Goal: Task Accomplishment & Management: Use online tool/utility

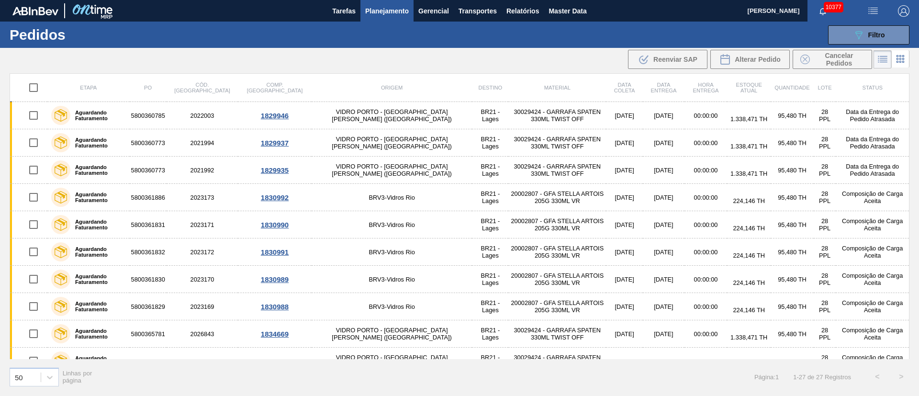
drag, startPoint x: 0, startPoint y: 0, endPoint x: 373, endPoint y: 9, distance: 373.1
click at [373, 9] on span "Planejamento" at bounding box center [387, 10] width 44 height 11
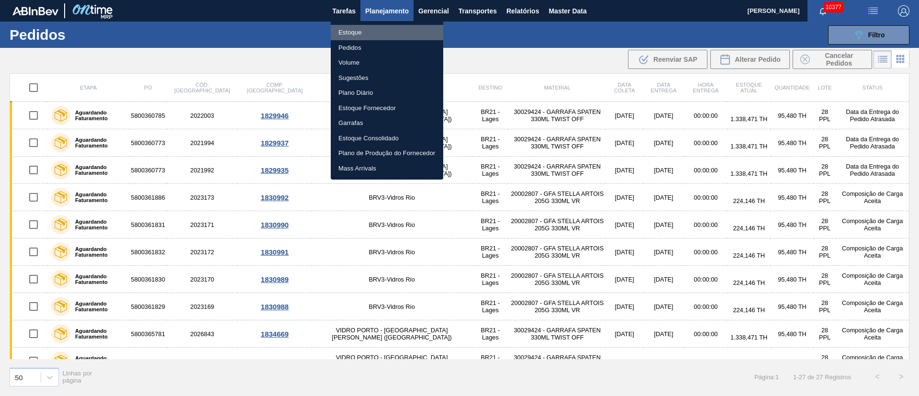
click at [354, 33] on li "Estoque" at bounding box center [387, 32] width 113 height 15
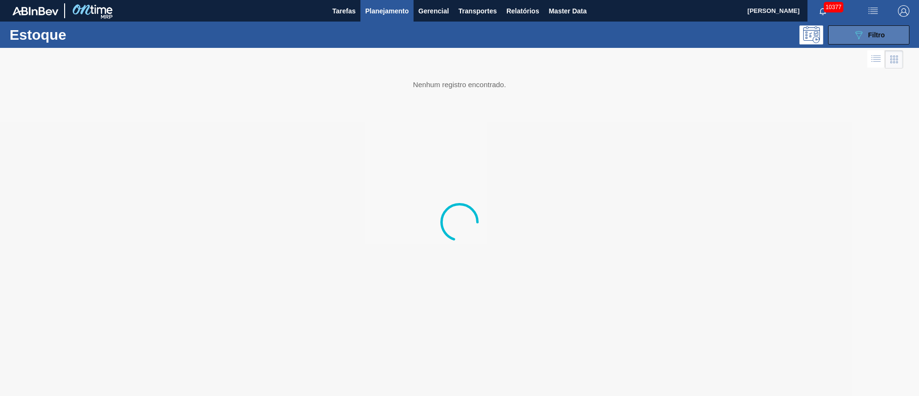
click at [859, 33] on icon "089F7B8B-B2A5-4AFE-B5C0-19BA573D28AC" at bounding box center [858, 34] width 11 height 11
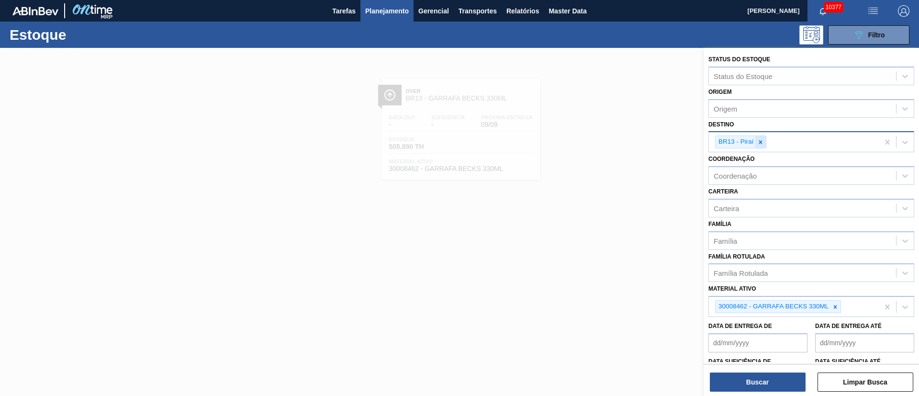
click at [758, 141] on icon at bounding box center [760, 142] width 7 height 7
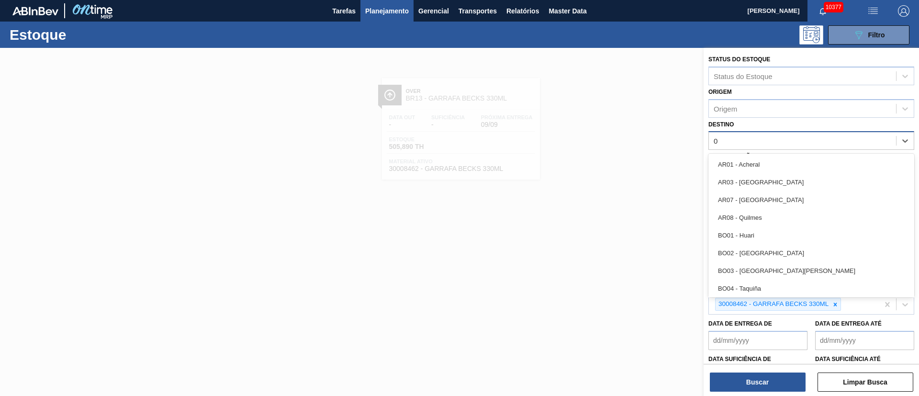
type input "09"
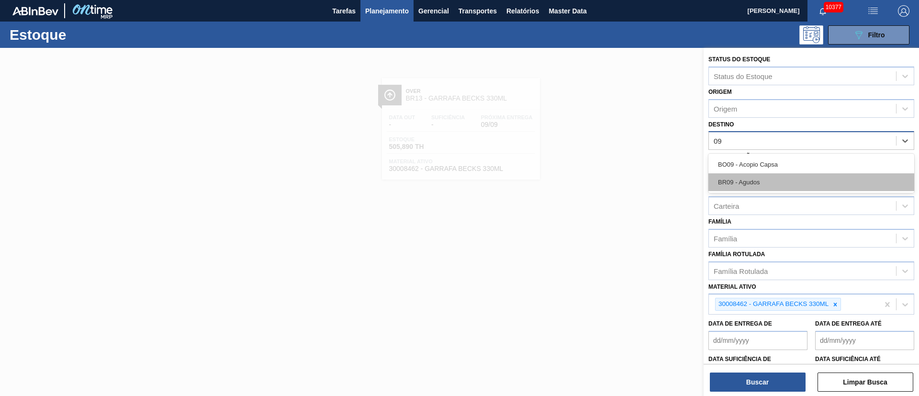
click at [749, 181] on div "BR09 - Agudos" at bounding box center [812, 182] width 206 height 18
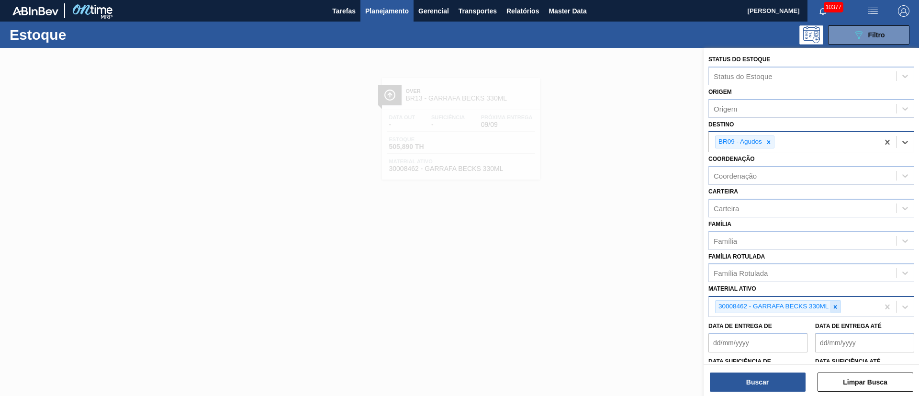
click at [837, 310] on icon at bounding box center [835, 307] width 7 height 7
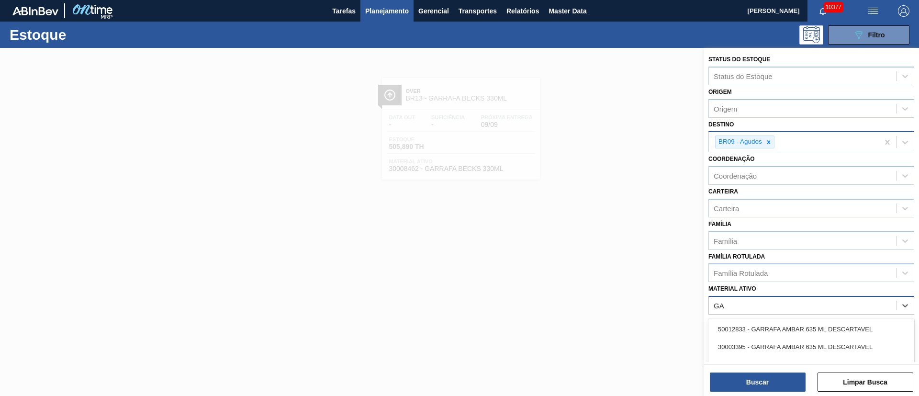
type ativo "G"
type ativo "300"
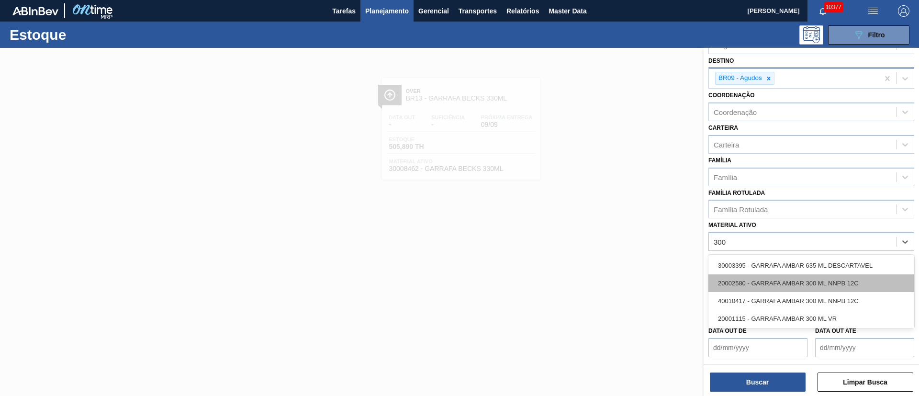
click at [803, 282] on div "20002580 - GARRAFA AMBAR 300 ML NNPB 12C" at bounding box center [812, 283] width 206 height 18
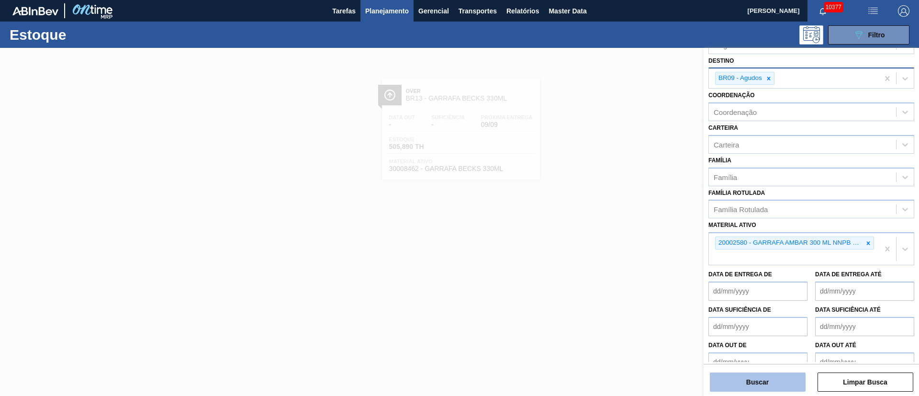
click at [777, 377] on button "Buscar" at bounding box center [758, 381] width 96 height 19
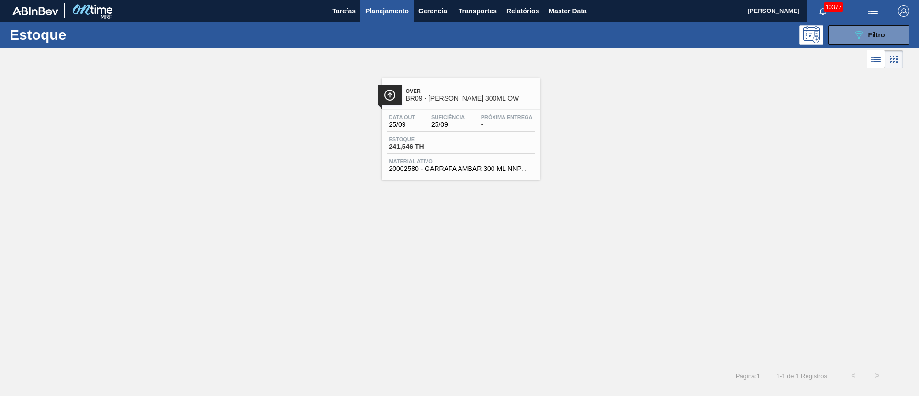
click at [445, 121] on span "25/09" at bounding box center [448, 124] width 34 height 7
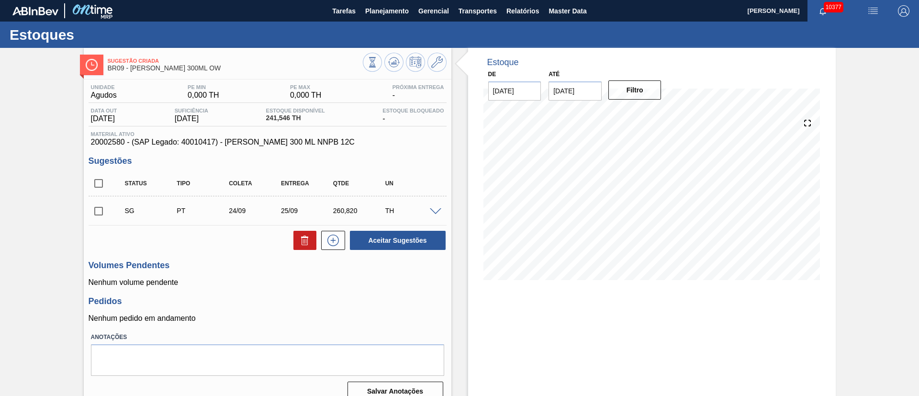
click at [436, 213] on span at bounding box center [435, 211] width 11 height 7
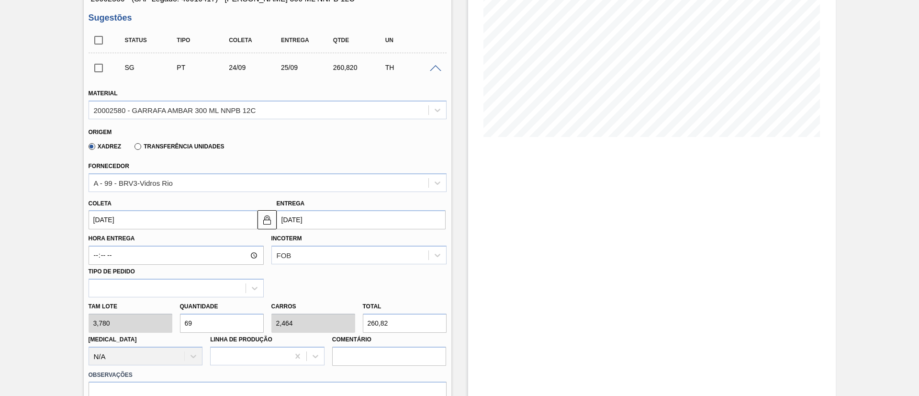
scroll to position [144, 0]
click at [96, 322] on div "[PERSON_NAME] 3,780 Quantidade 69 Carros 2,464 Total 260,82 [MEDICAL_DATA] N/A …" at bounding box center [268, 331] width 366 height 68
type input "1"
type input "0,036"
type input "3,78"
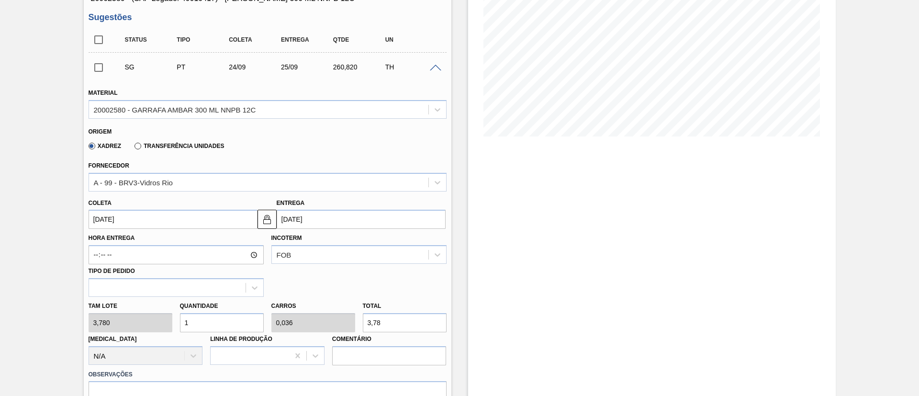
type input "11"
type input "0,393"
type input "41,58"
type input "112"
type input "4"
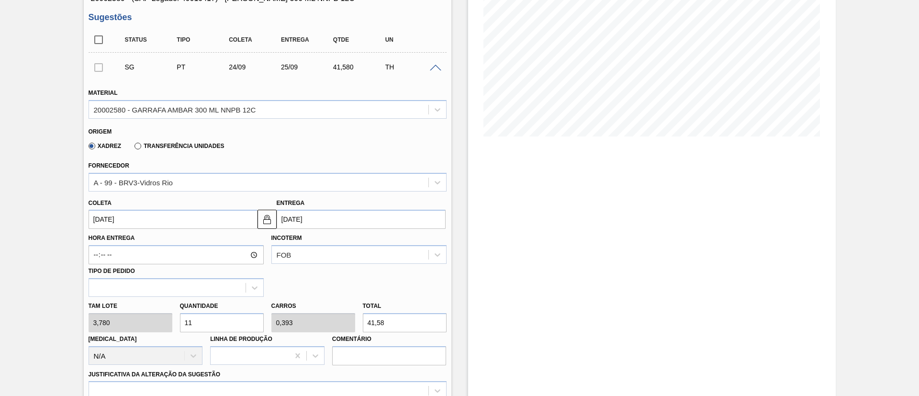
type input "423,36"
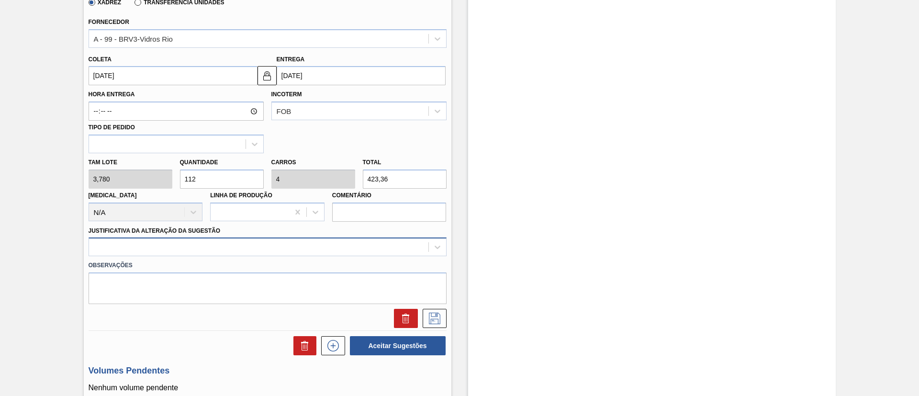
type input "112"
click at [163, 238] on div at bounding box center [268, 246] width 358 height 19
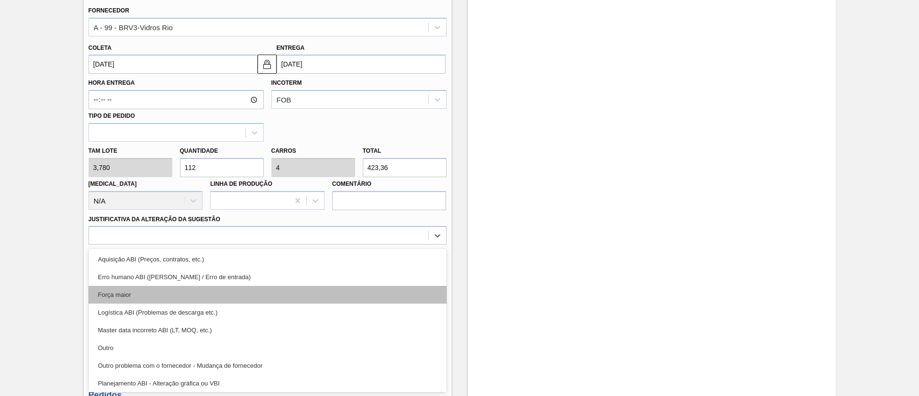
click at [129, 292] on div "Força maior" at bounding box center [268, 295] width 358 height 18
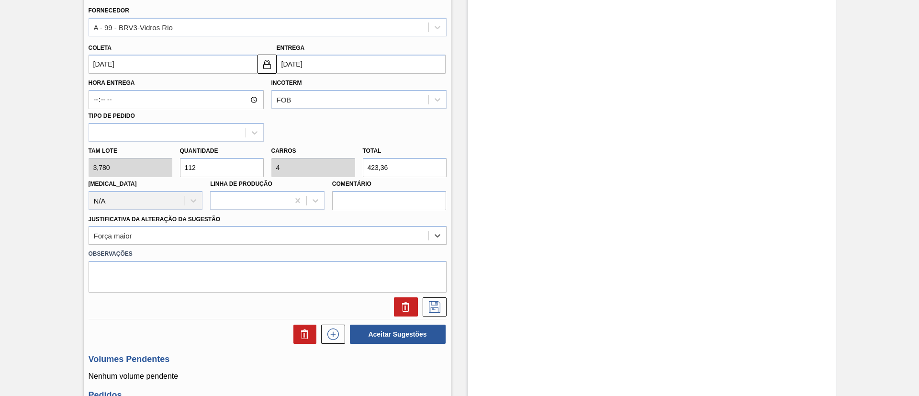
scroll to position [155, 0]
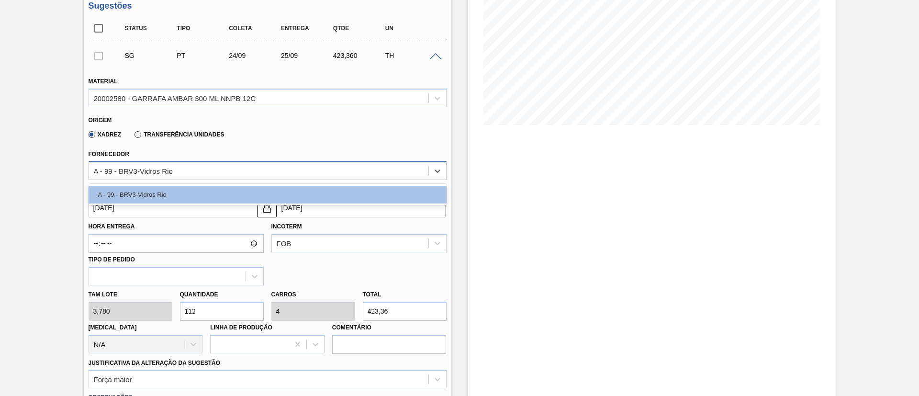
click at [140, 173] on div "A - 99 - BRV3-Vidros Rio" at bounding box center [133, 171] width 79 height 8
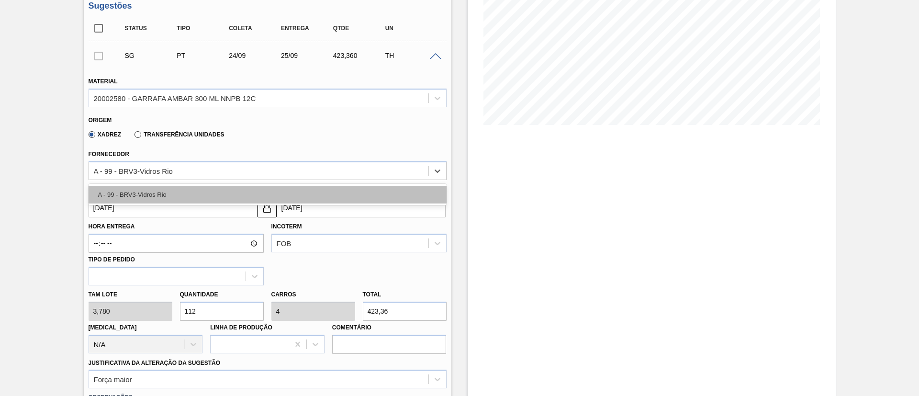
click at [138, 190] on div "A - 99 - BRV3-Vidros Rio" at bounding box center [268, 195] width 358 height 18
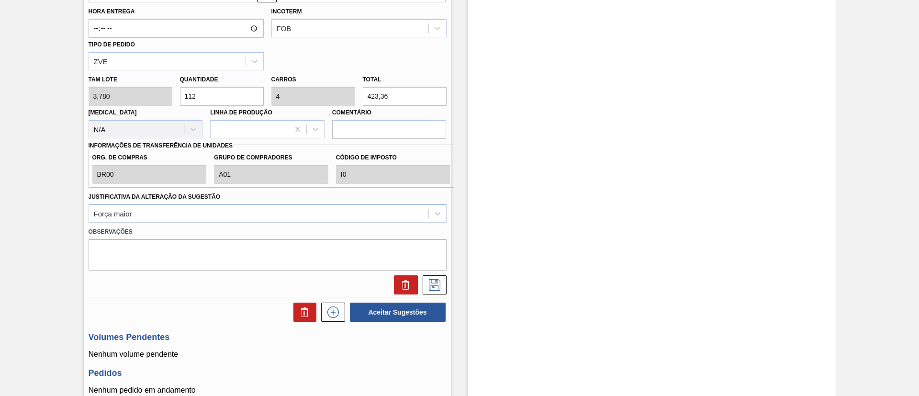
scroll to position [371, 0]
click at [195, 248] on textarea at bounding box center [268, 254] width 358 height 32
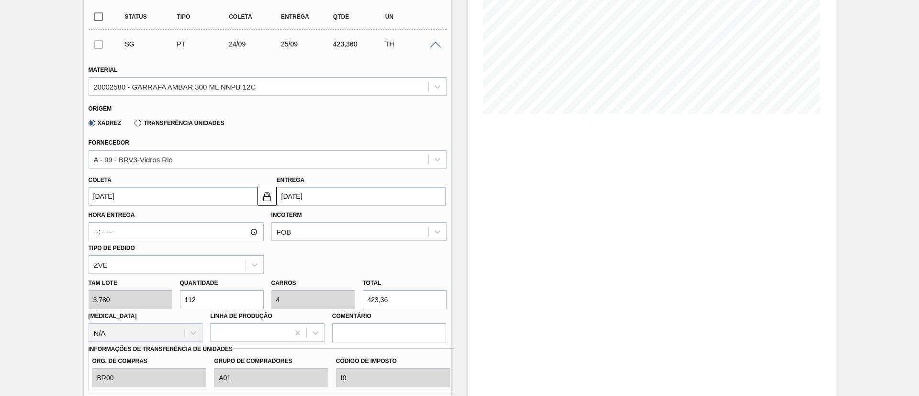
scroll to position [155, 0]
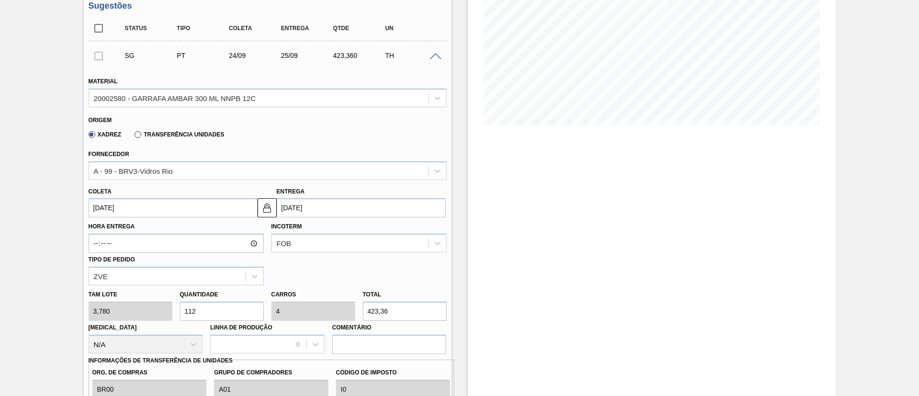
type textarea "."
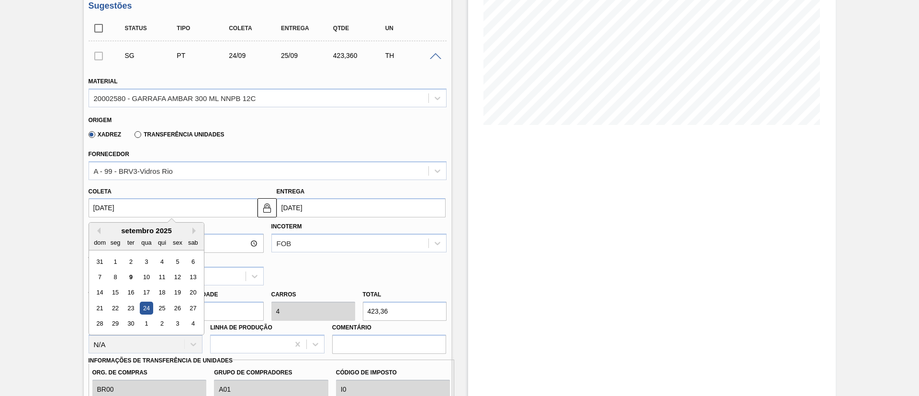
click at [162, 211] on input "[DATE]" at bounding box center [173, 207] width 169 height 19
click at [135, 291] on div "16" at bounding box center [130, 292] width 13 height 13
type input "[DATE]"
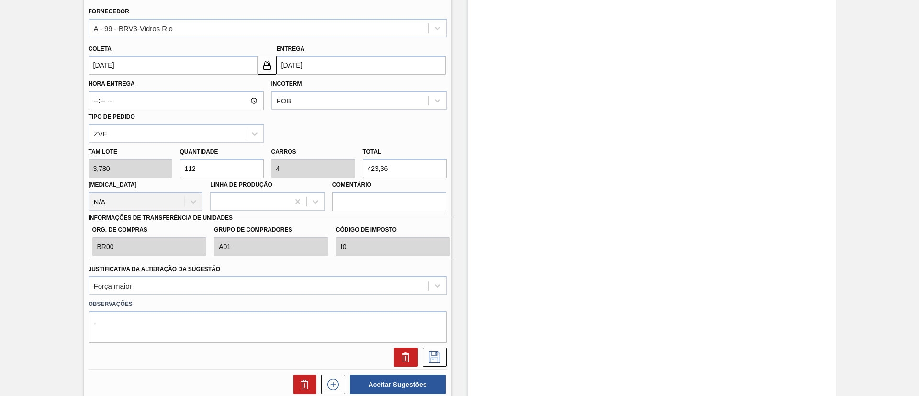
scroll to position [299, 0]
click at [429, 359] on icon at bounding box center [434, 355] width 15 height 11
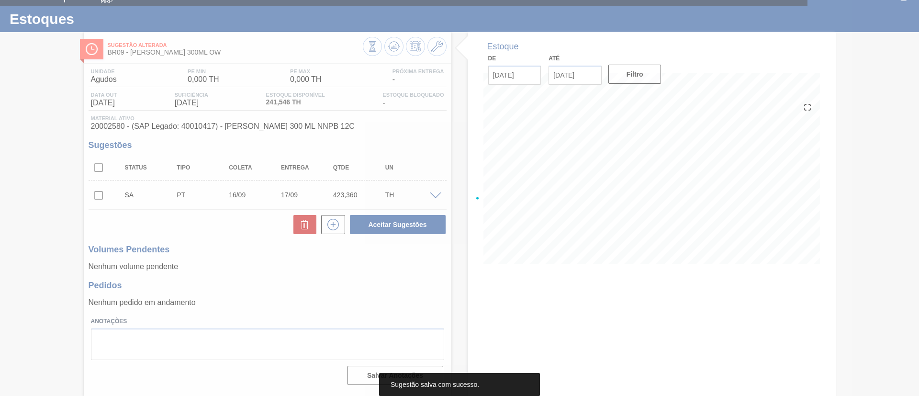
scroll to position [16, 0]
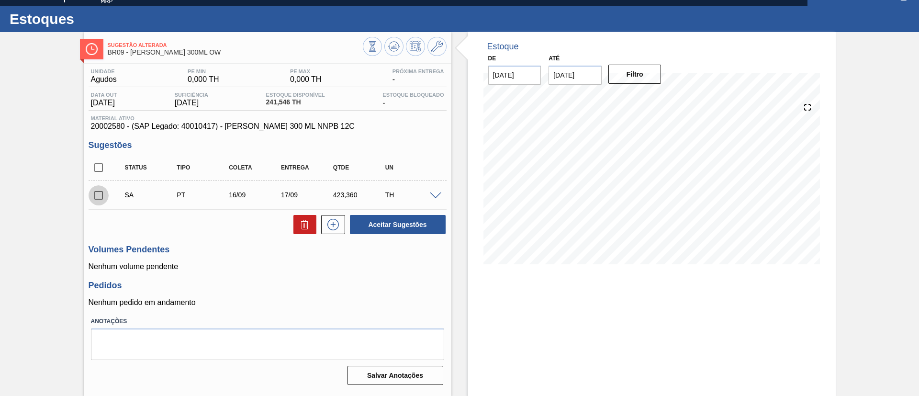
click at [95, 193] on input "checkbox" at bounding box center [99, 195] width 20 height 20
click at [398, 221] on button "Aceitar Sugestões" at bounding box center [398, 224] width 96 height 19
checkbox input "false"
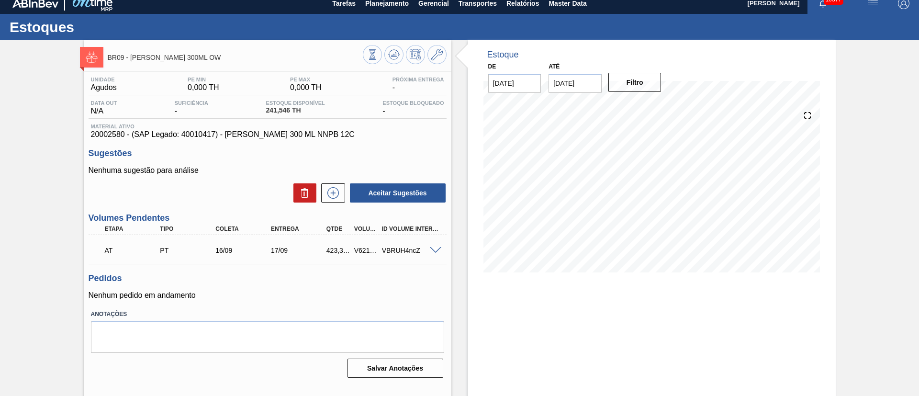
scroll to position [0, 0]
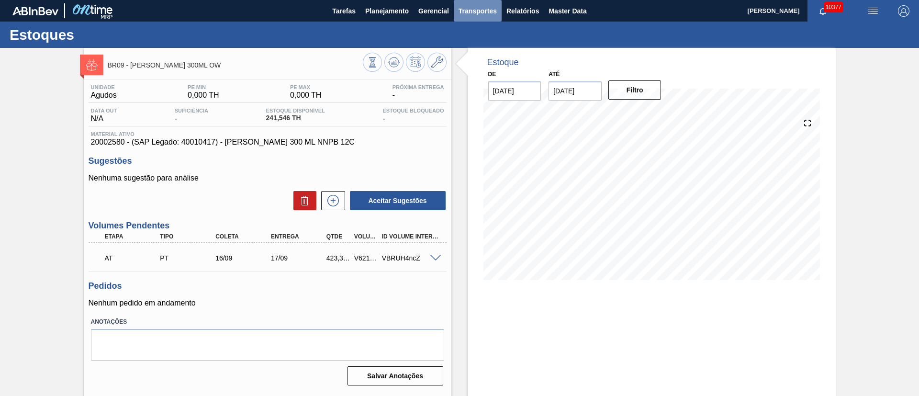
click at [479, 14] on span "Transportes" at bounding box center [478, 10] width 38 height 11
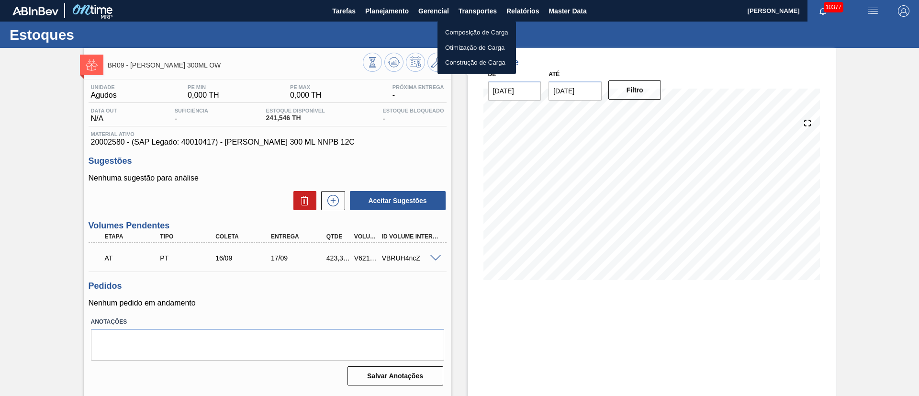
click at [471, 48] on li "Otimização de Carga" at bounding box center [477, 47] width 79 height 15
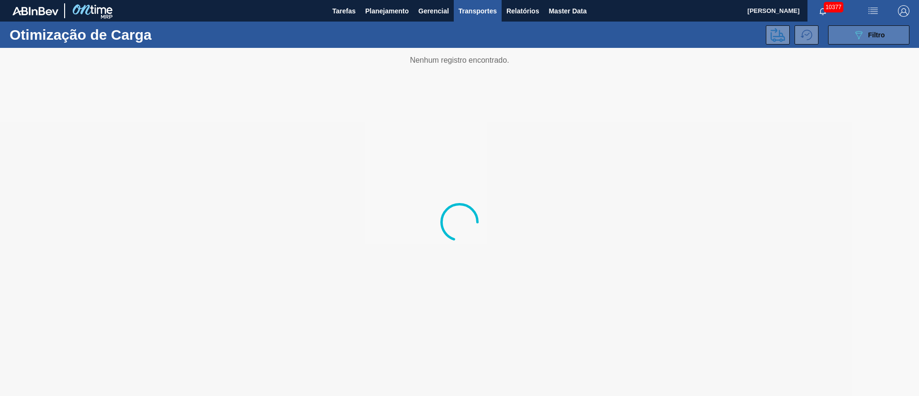
click at [852, 40] on button "089F7B8B-B2A5-4AFE-B5C0-19BA573D28AC Filtro" at bounding box center [868, 34] width 81 height 19
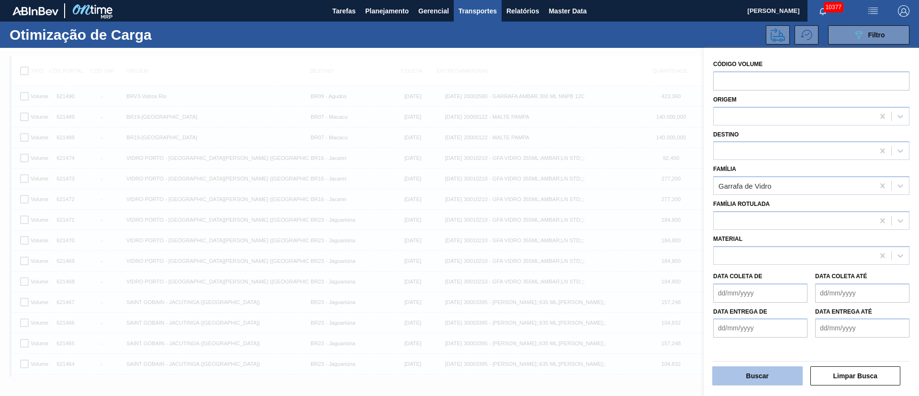
click at [743, 381] on button "Buscar" at bounding box center [757, 375] width 90 height 19
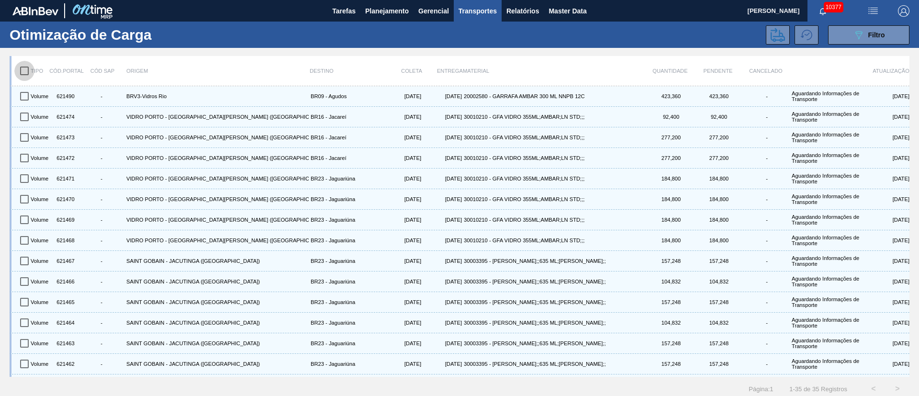
click at [24, 70] on input "checkbox" at bounding box center [24, 71] width 20 height 20
checkbox input "true"
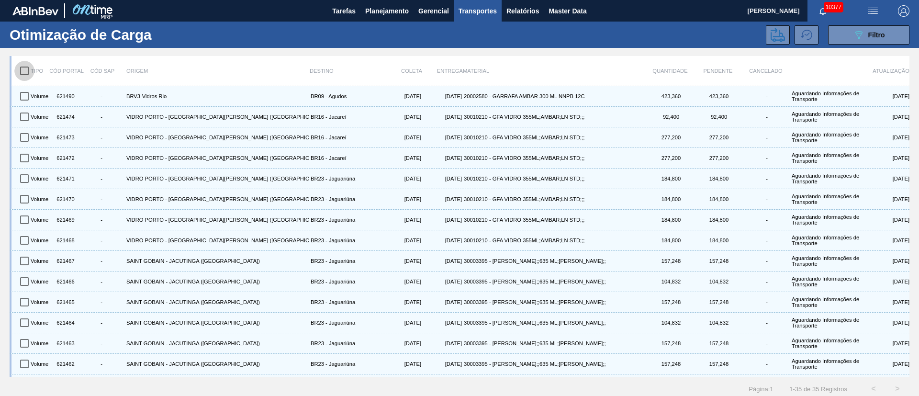
checkbox input "true"
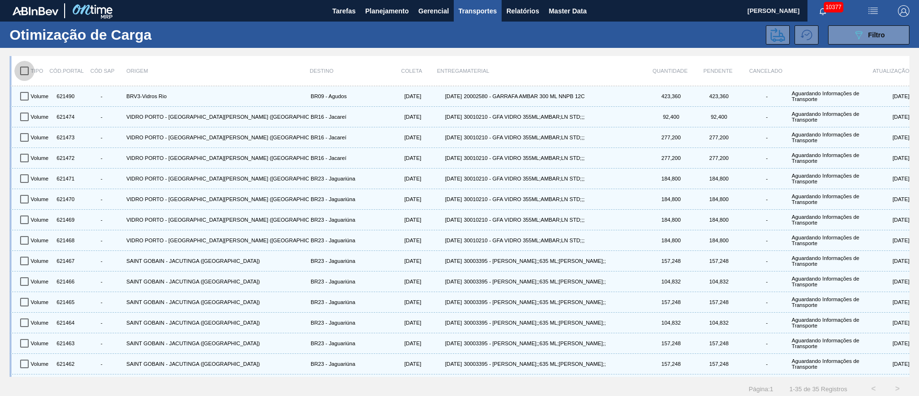
checkbox input "true"
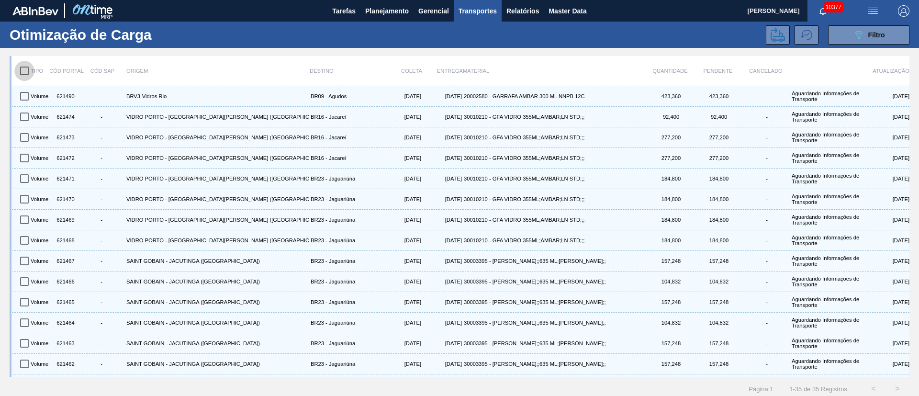
checkbox input "true"
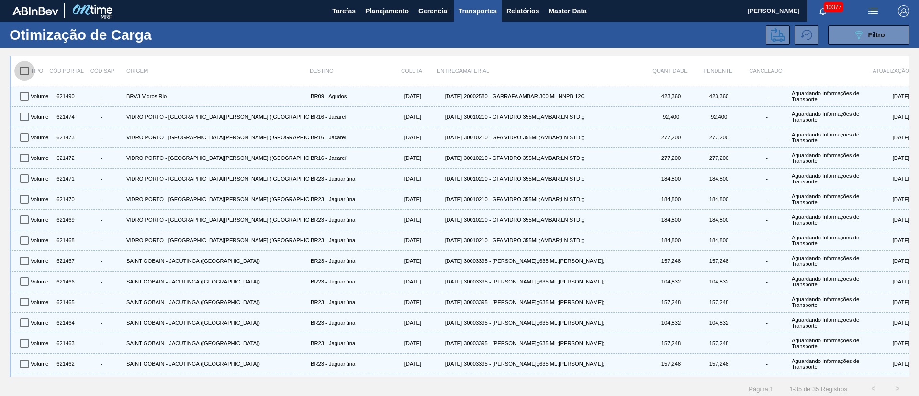
checkbox input "true"
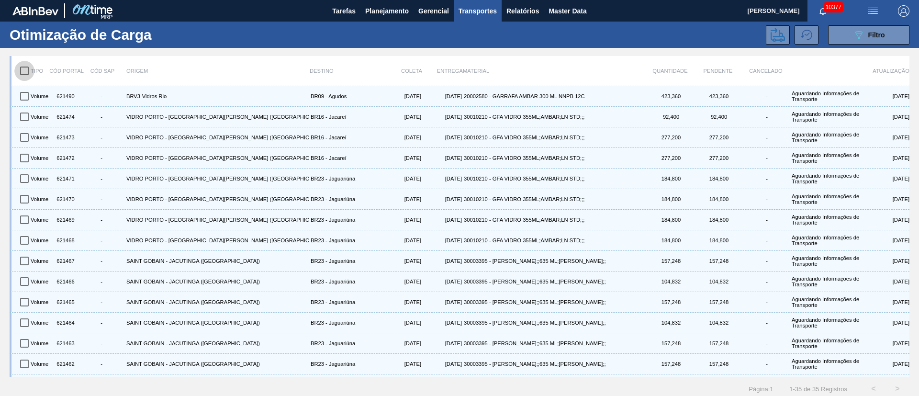
checkbox input "true"
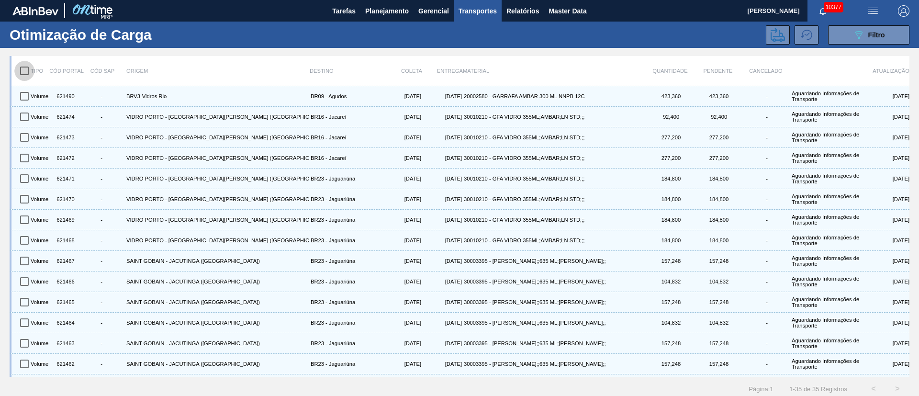
checkbox input "true"
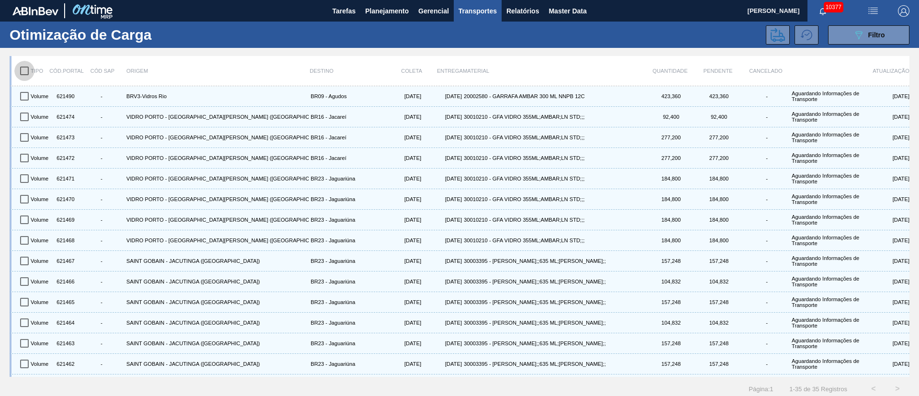
checkbox input "true"
click at [771, 37] on icon at bounding box center [778, 35] width 14 height 14
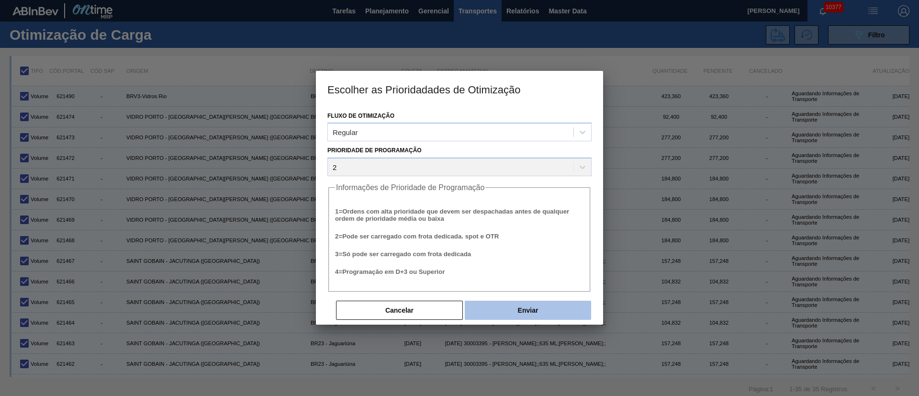
click at [532, 317] on button "Enviar" at bounding box center [528, 310] width 126 height 19
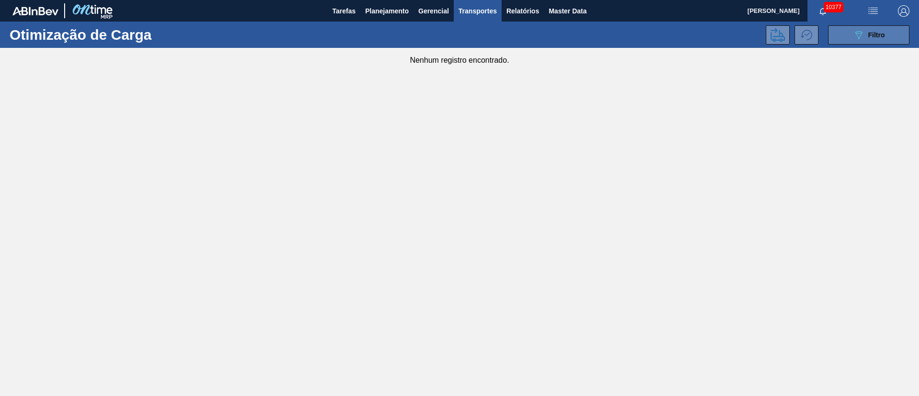
click at [869, 31] on span "Filtro" at bounding box center [877, 35] width 17 height 8
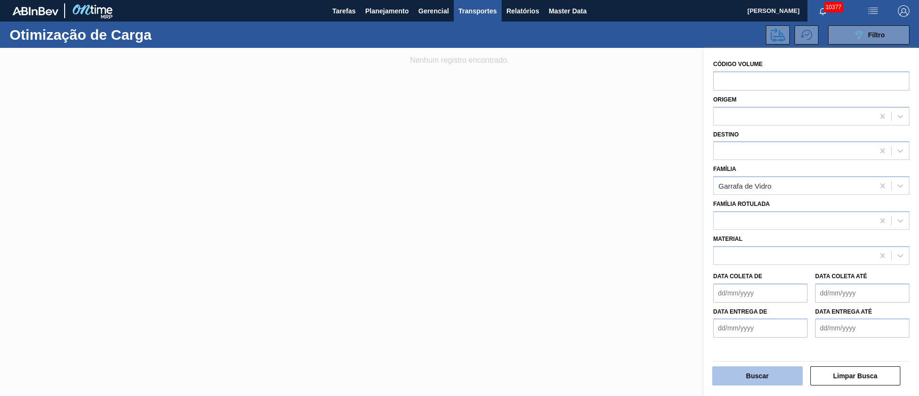
click at [774, 367] on button "Buscar" at bounding box center [757, 375] width 90 height 19
